Goal: Task Accomplishment & Management: Manage account settings

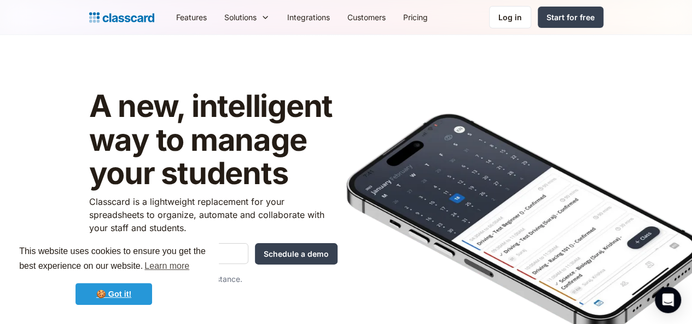
click at [112, 297] on link "🍪 Got it!" at bounding box center [113, 294] width 77 height 22
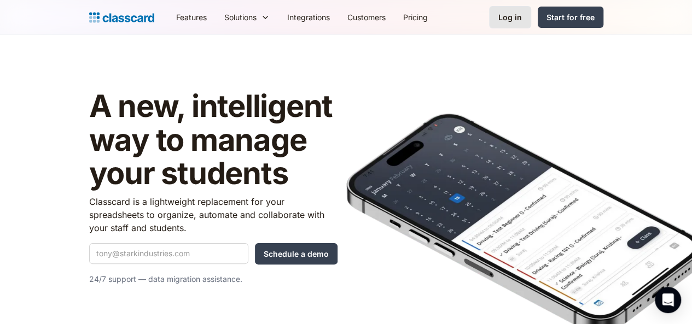
click at [522, 19] on div "Log in" at bounding box center [510, 16] width 24 height 11
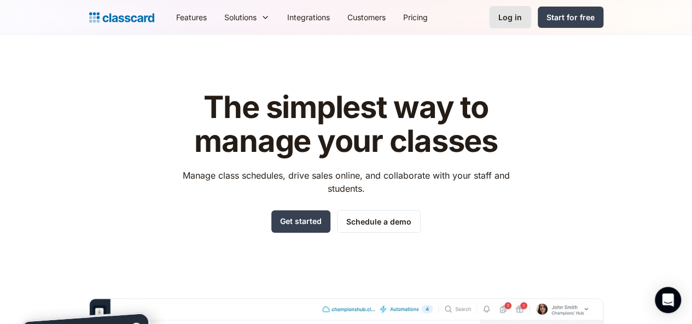
click at [522, 11] on div "Log in" at bounding box center [510, 16] width 24 height 11
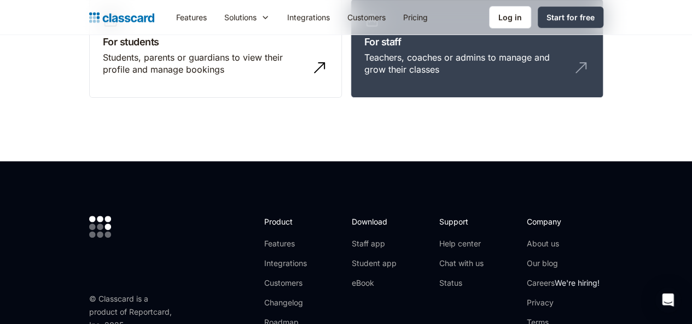
scroll to position [131, 0]
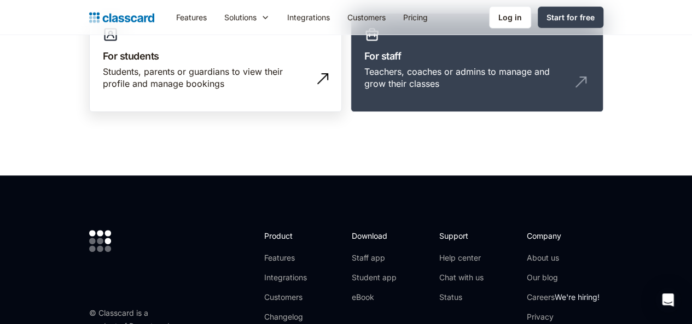
click at [292, 58] on h3 "For students" at bounding box center [215, 56] width 225 height 15
